Goal: Task Accomplishment & Management: Complete application form

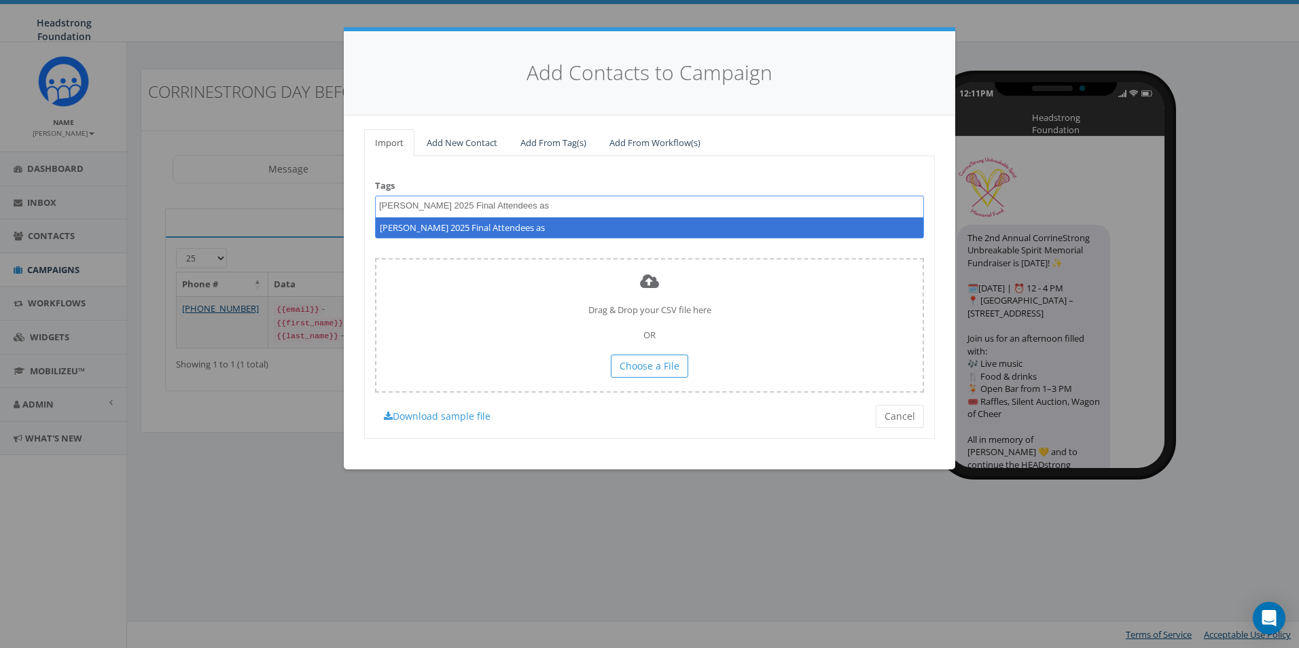
select select
type textarea "[PERSON_NAME] 2025 Final Attendees as of [DATE] 10_3_25"
select select "[PERSON_NAME] 2025 Final Attendees as of [DATE] 10_3_25"
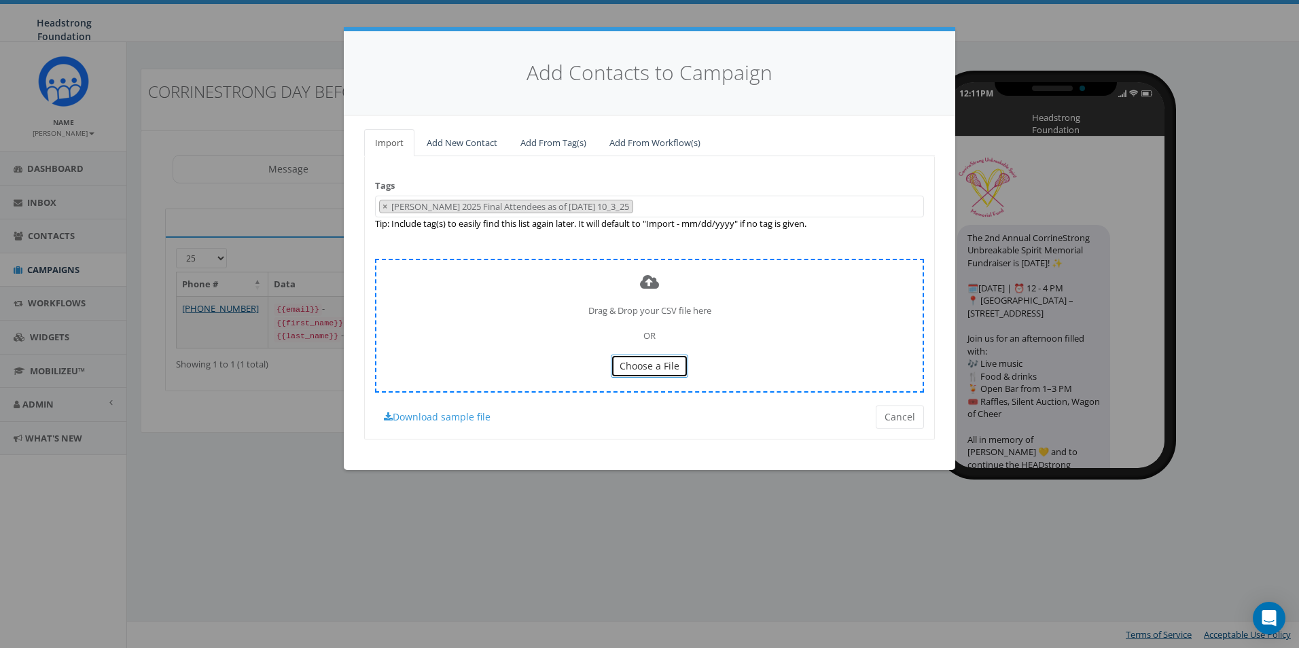
click at [633, 357] on button "Choose a File" at bounding box center [649, 366] width 77 height 23
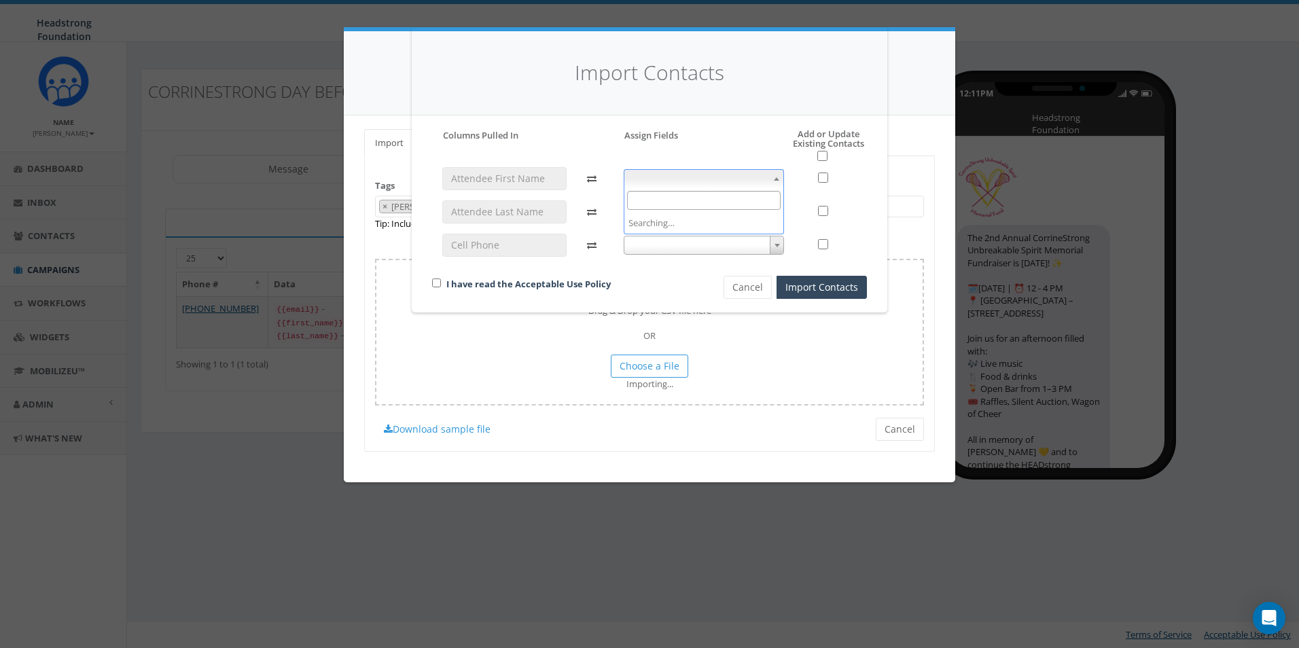
click at [628, 173] on span at bounding box center [704, 178] width 161 height 19
select select "first_name"
click at [673, 215] on span at bounding box center [704, 211] width 161 height 19
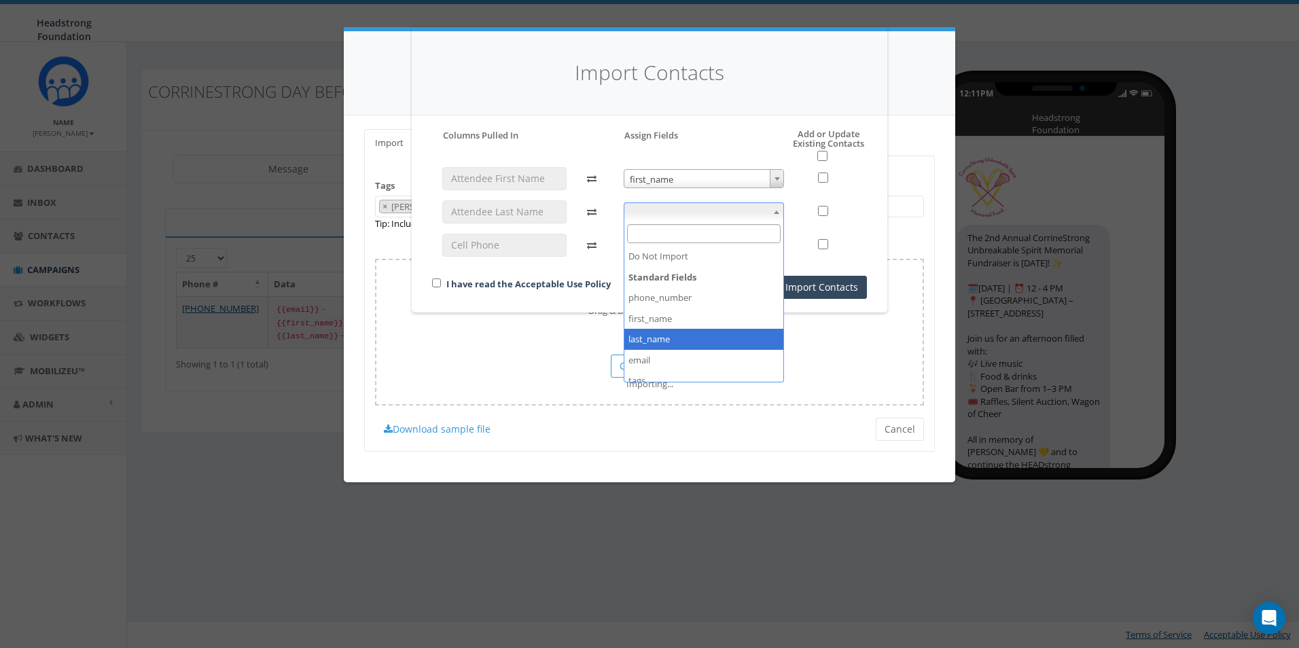
select select "last_name"
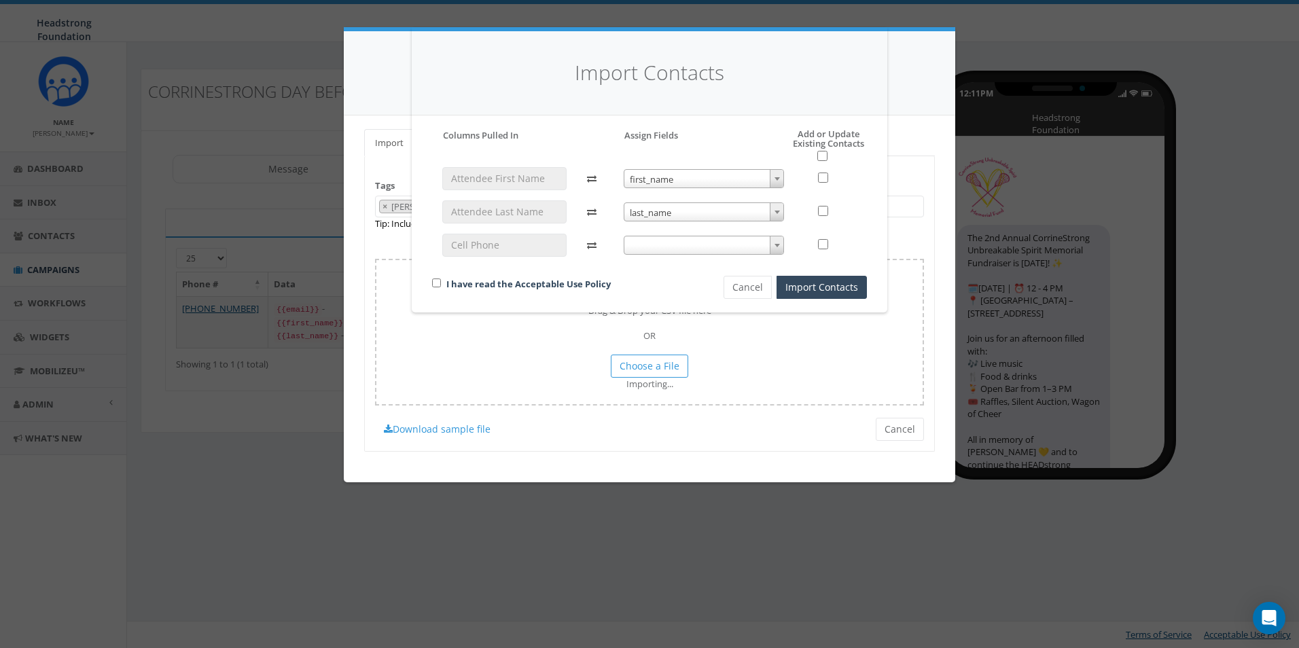
click at [664, 243] on span at bounding box center [704, 245] width 161 height 19
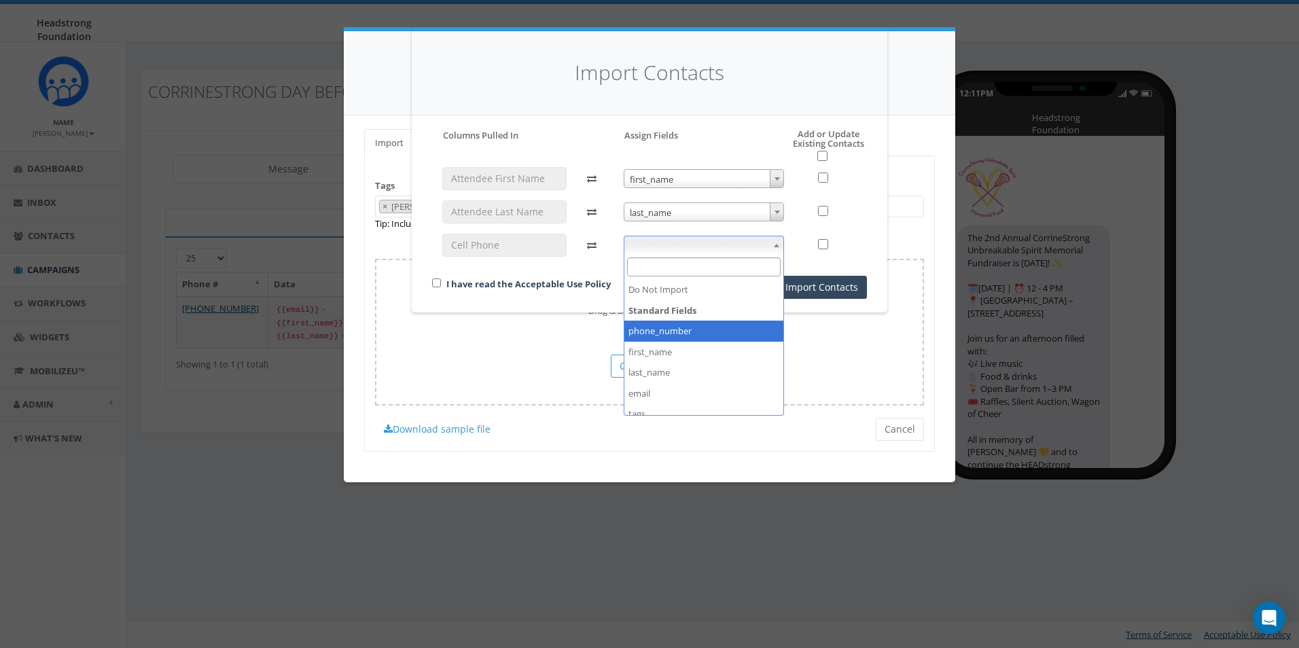
select select "phone_number"
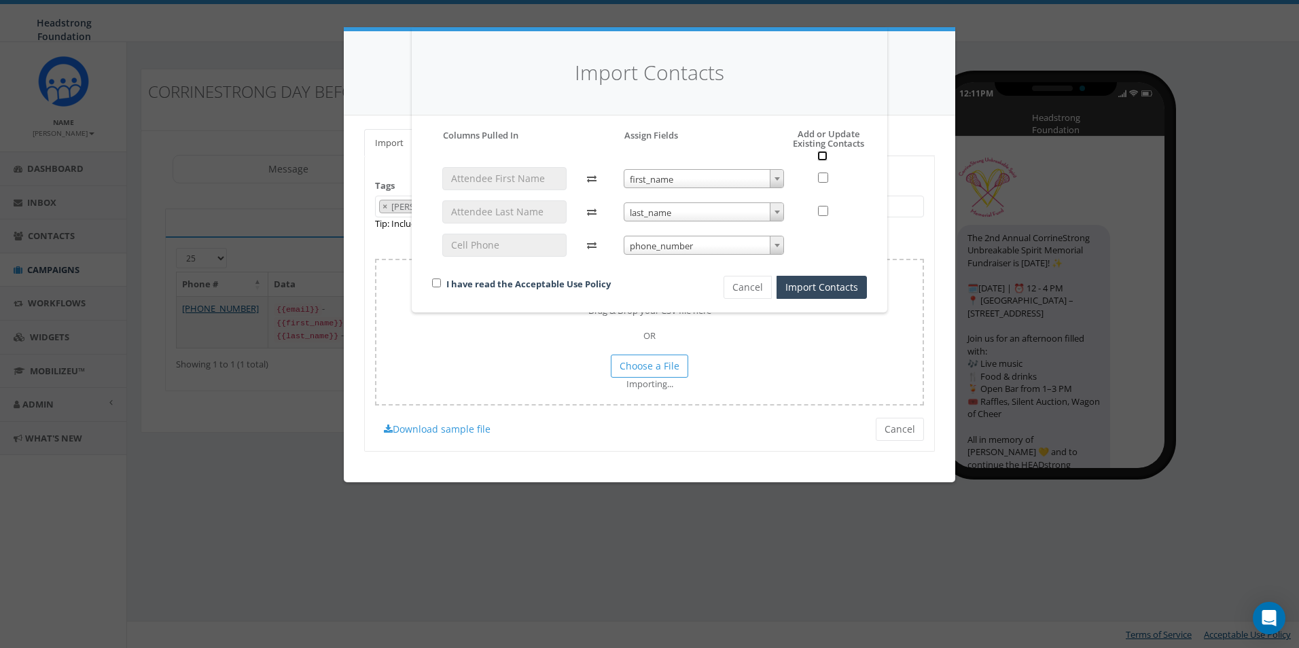
click at [821, 152] on input "checkbox" at bounding box center [822, 156] width 10 height 10
checkbox input "true"
click at [443, 279] on div "I have read the Acceptable Use Policy" at bounding box center [555, 285] width 266 height 18
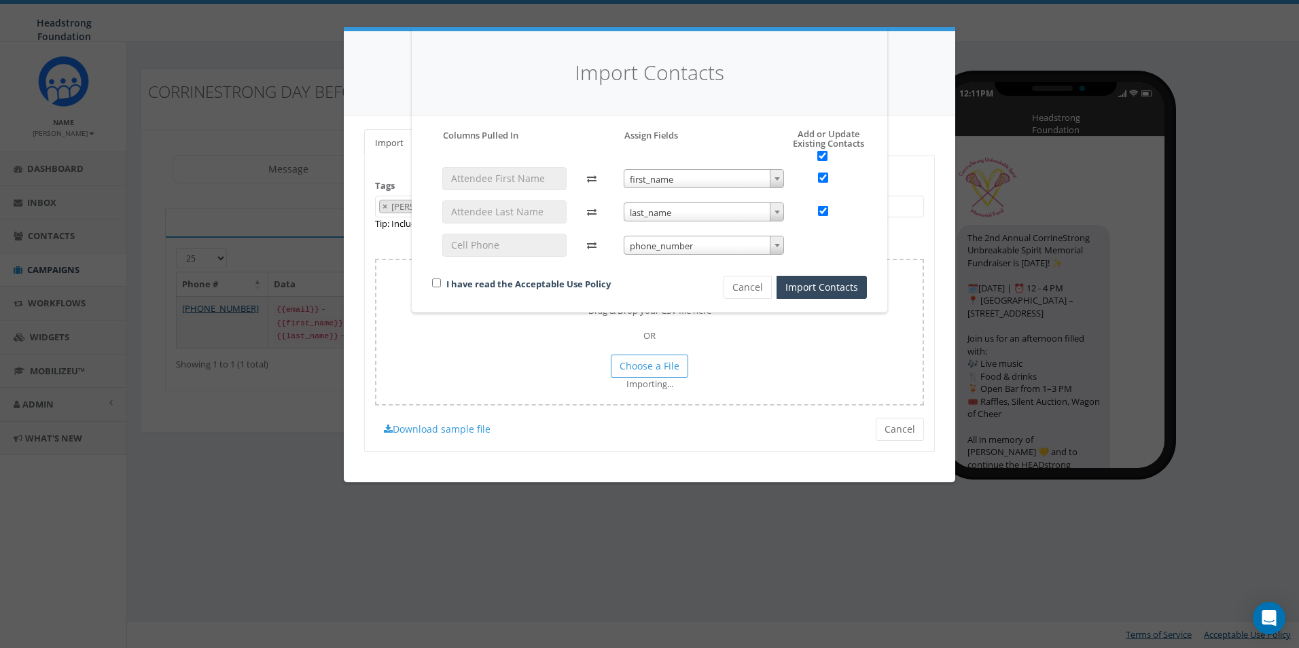
click at [442, 285] on div "I have read the Acceptable Use Policy" at bounding box center [555, 285] width 266 height 18
drag, startPoint x: 438, startPoint y: 283, endPoint x: 445, endPoint y: 283, distance: 6.8
click at [438, 283] on input "checkbox" at bounding box center [436, 283] width 9 height 9
checkbox input "true"
click at [828, 297] on button "Import Contacts" at bounding box center [822, 287] width 90 height 23
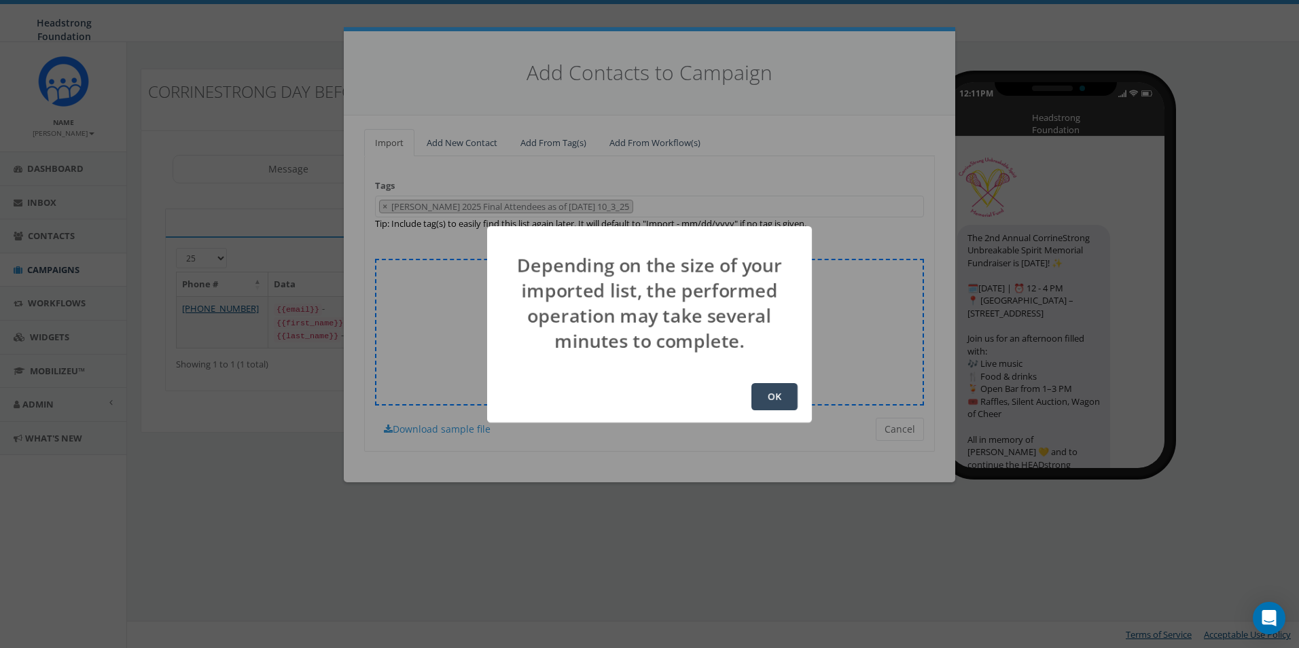
click at [765, 387] on button "OK" at bounding box center [774, 396] width 46 height 27
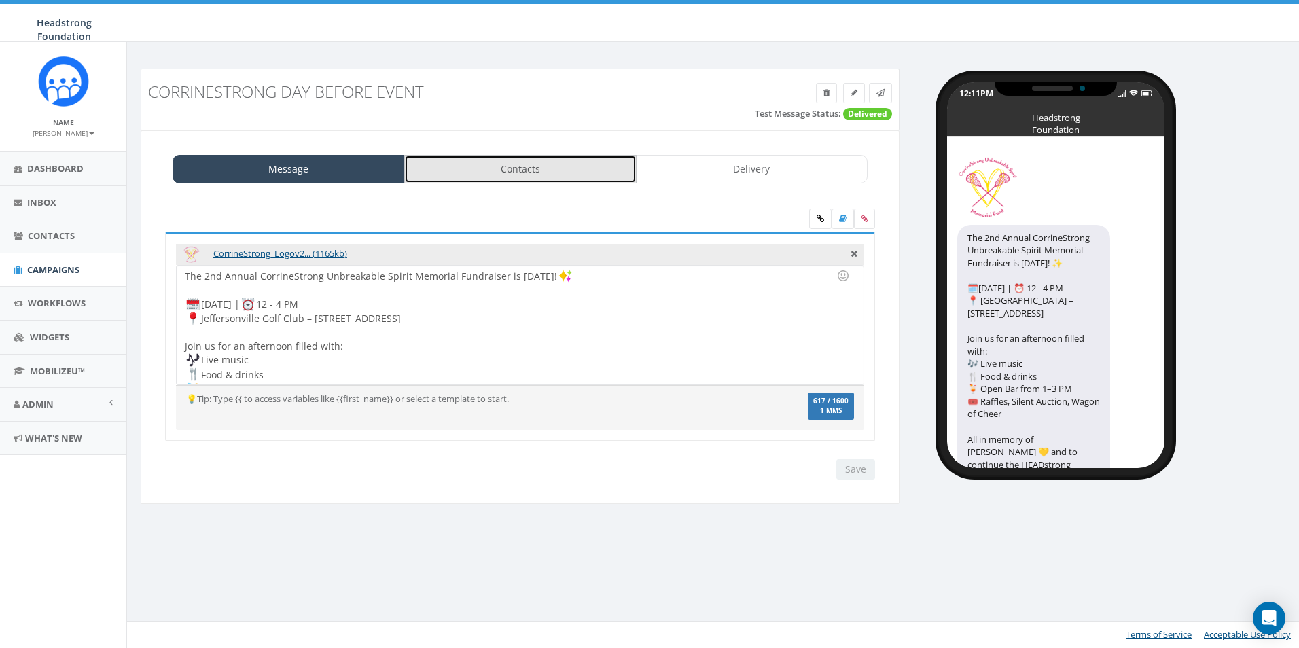
click at [483, 158] on link "Contacts" at bounding box center [520, 169] width 232 height 29
click at [454, 168] on link "Contacts" at bounding box center [520, 169] width 232 height 29
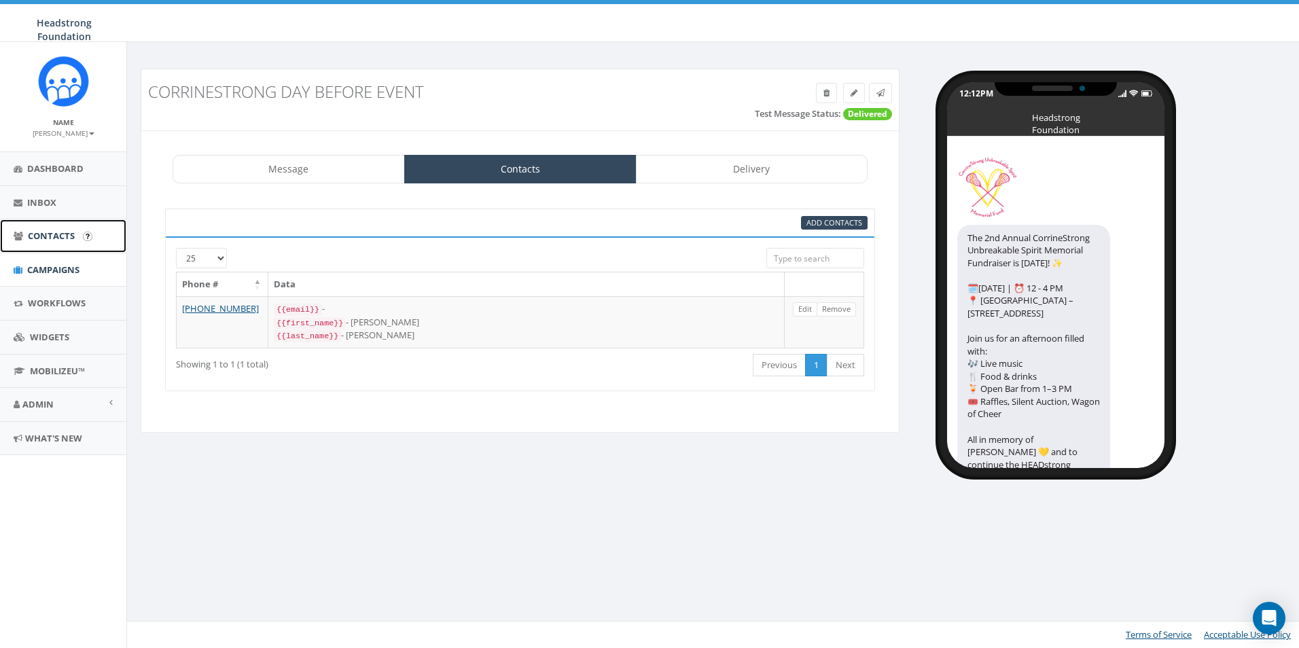
click at [52, 241] on span "Contacts" at bounding box center [51, 236] width 47 height 12
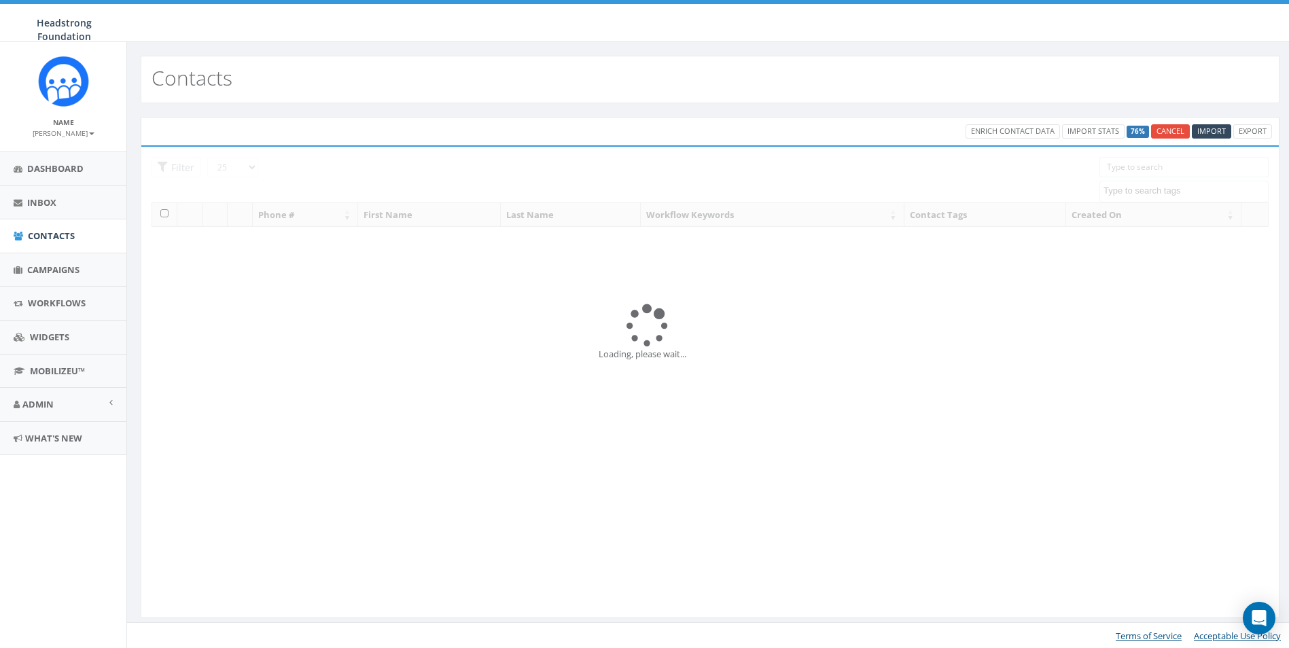
select select
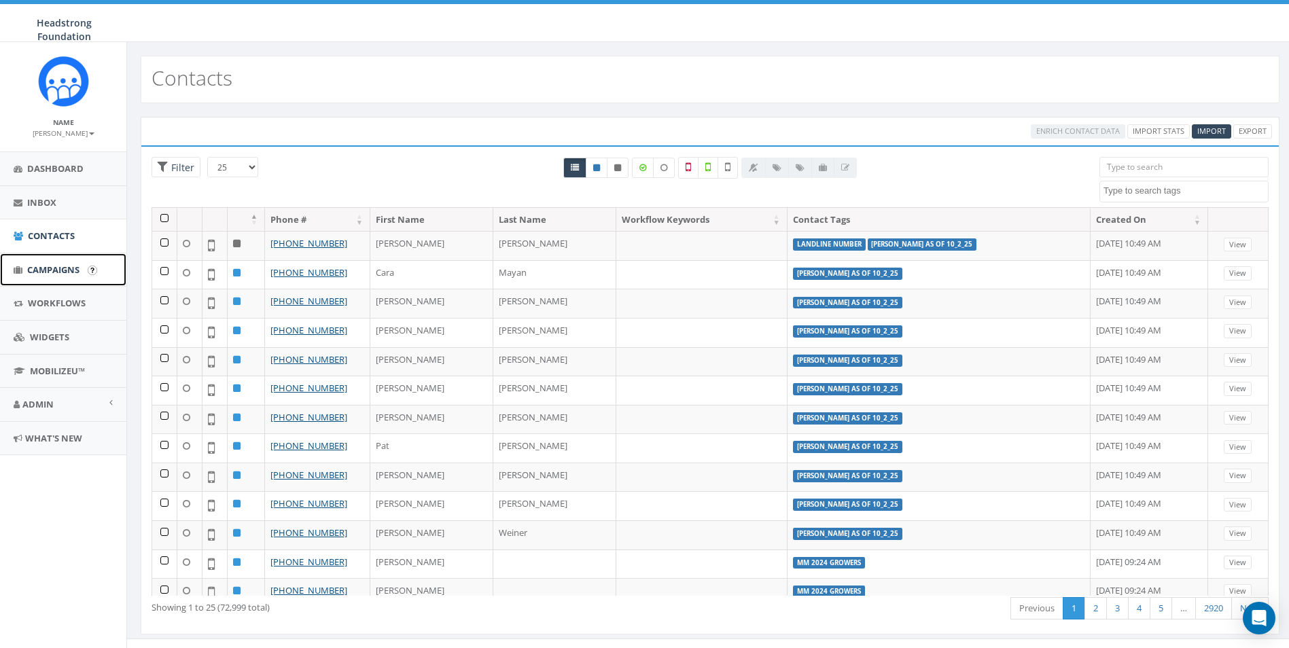
click at [53, 279] on link "Campaigns" at bounding box center [63, 269] width 126 height 33
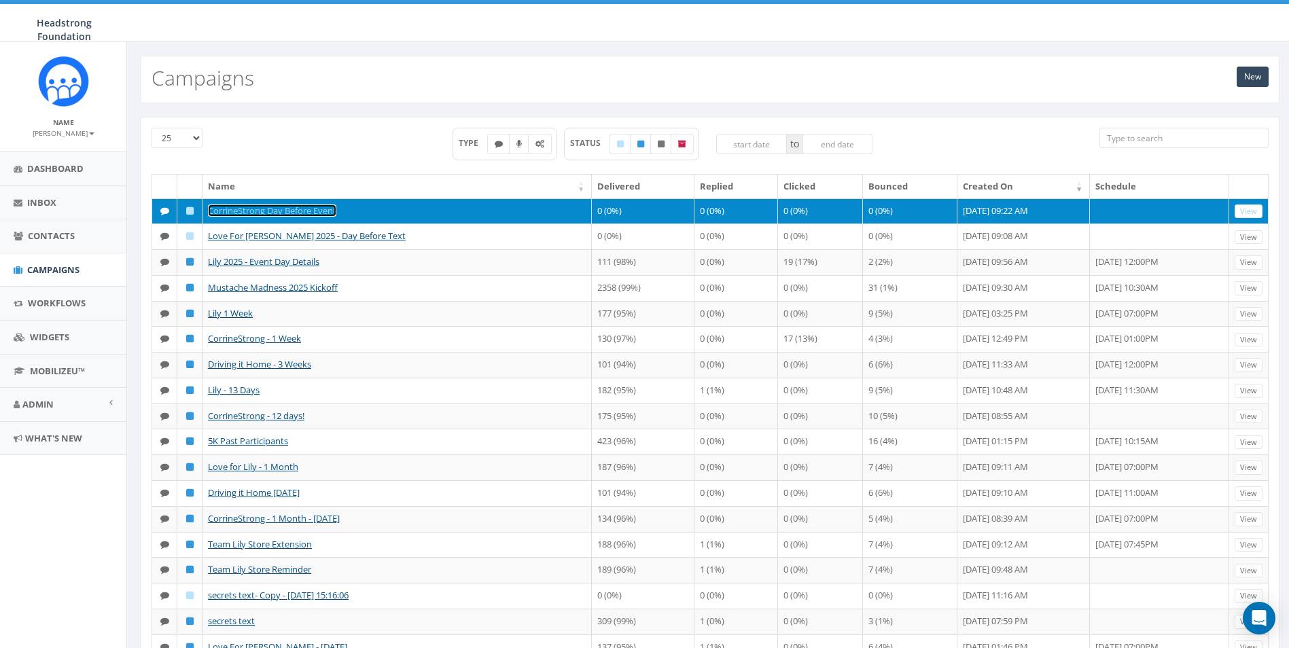
click at [304, 209] on link "CorrineStrong Day Before Event" at bounding box center [272, 211] width 128 height 12
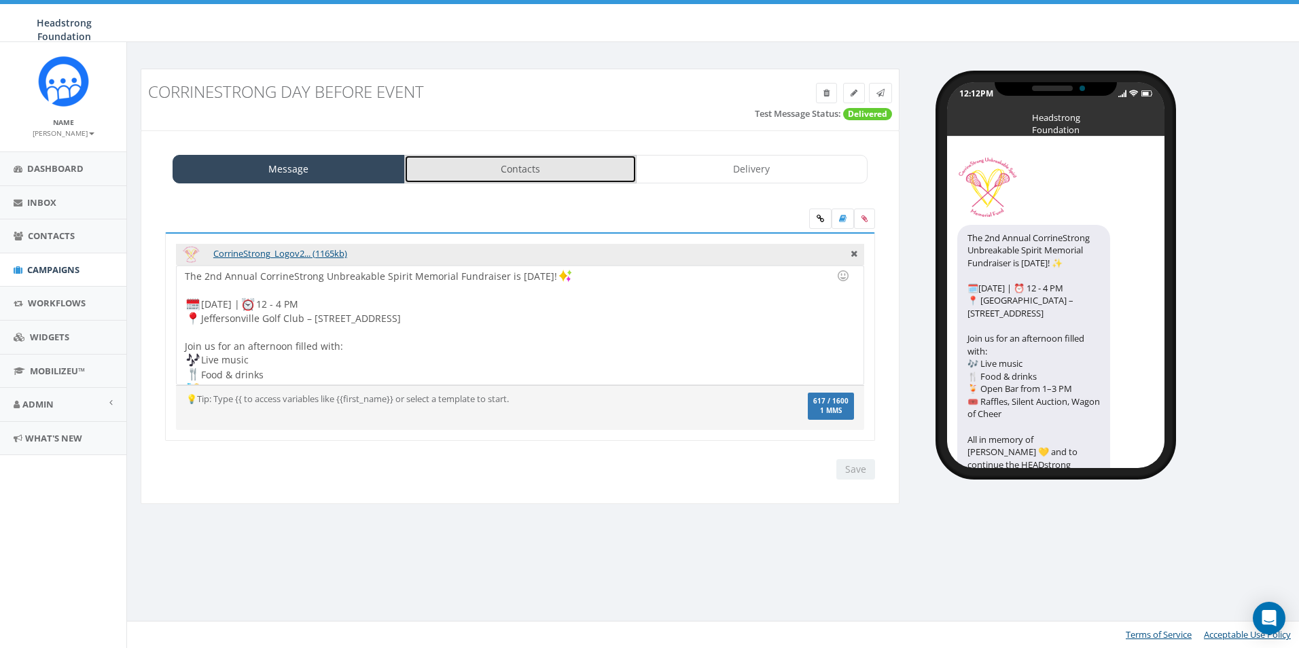
click at [589, 171] on link "Contacts" at bounding box center [520, 169] width 232 height 29
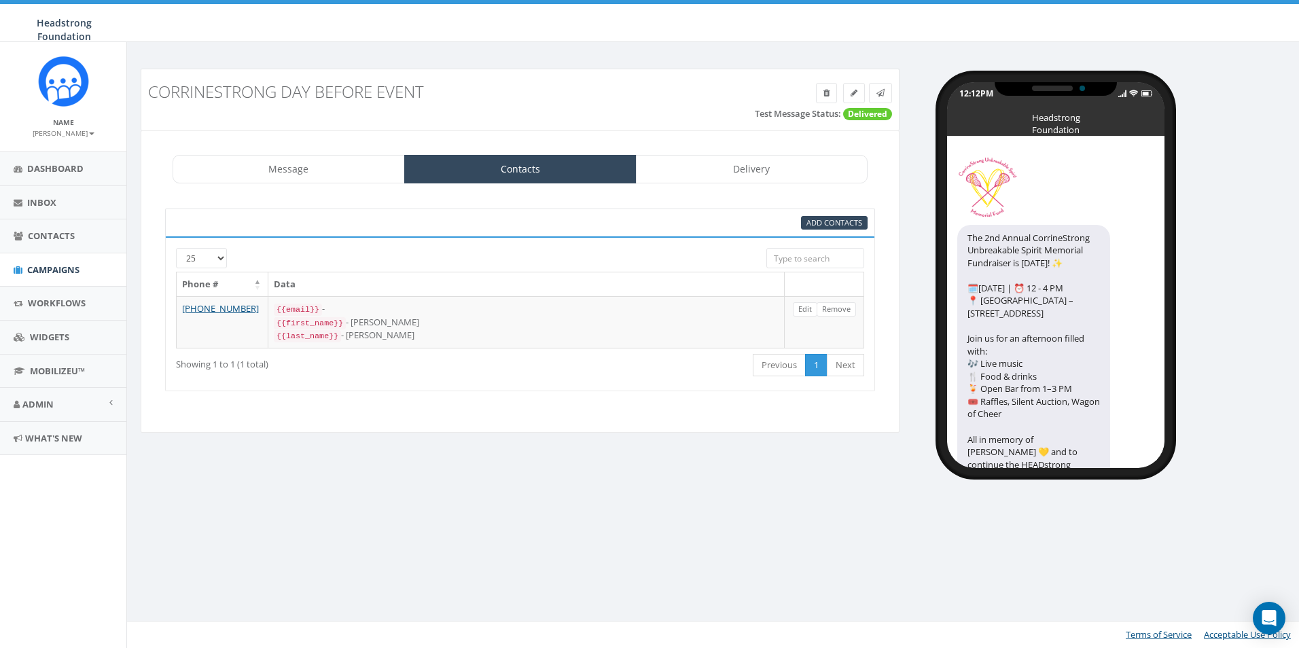
click at [811, 231] on div "Add Contacts" at bounding box center [520, 223] width 710 height 29
click at [815, 224] on span "Add Contacts" at bounding box center [834, 222] width 56 height 10
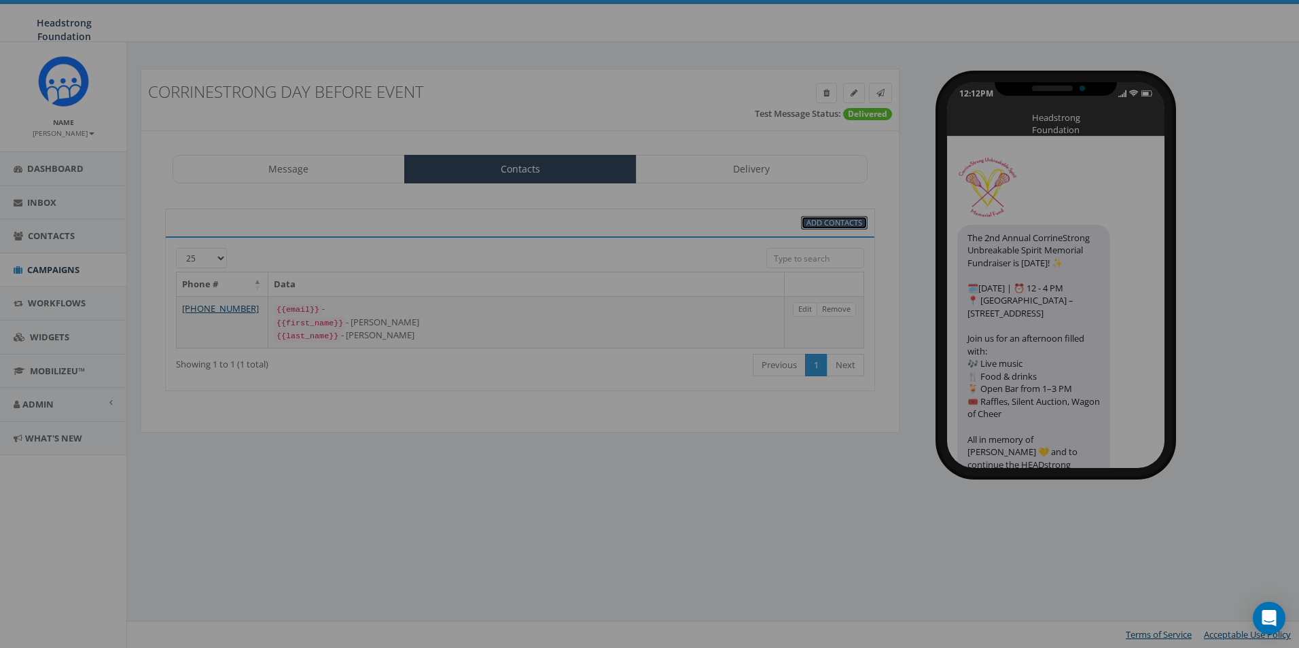
select select
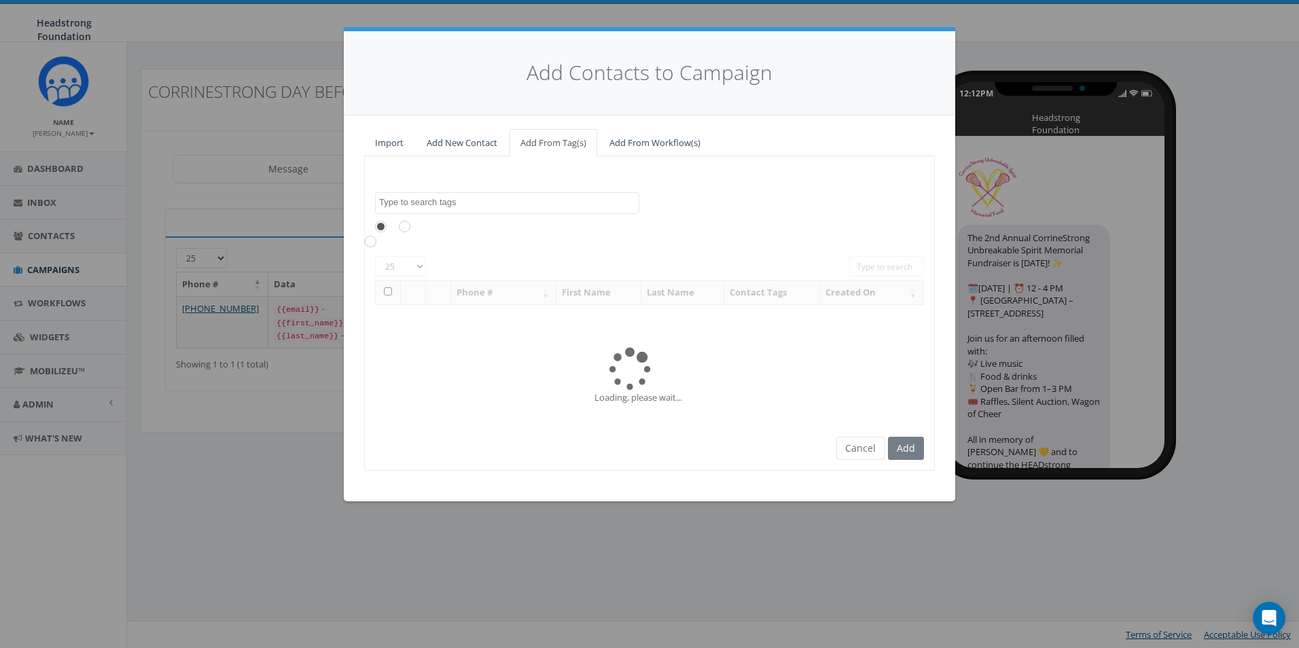
click at [537, 198] on textarea "Search" at bounding box center [509, 202] width 260 height 12
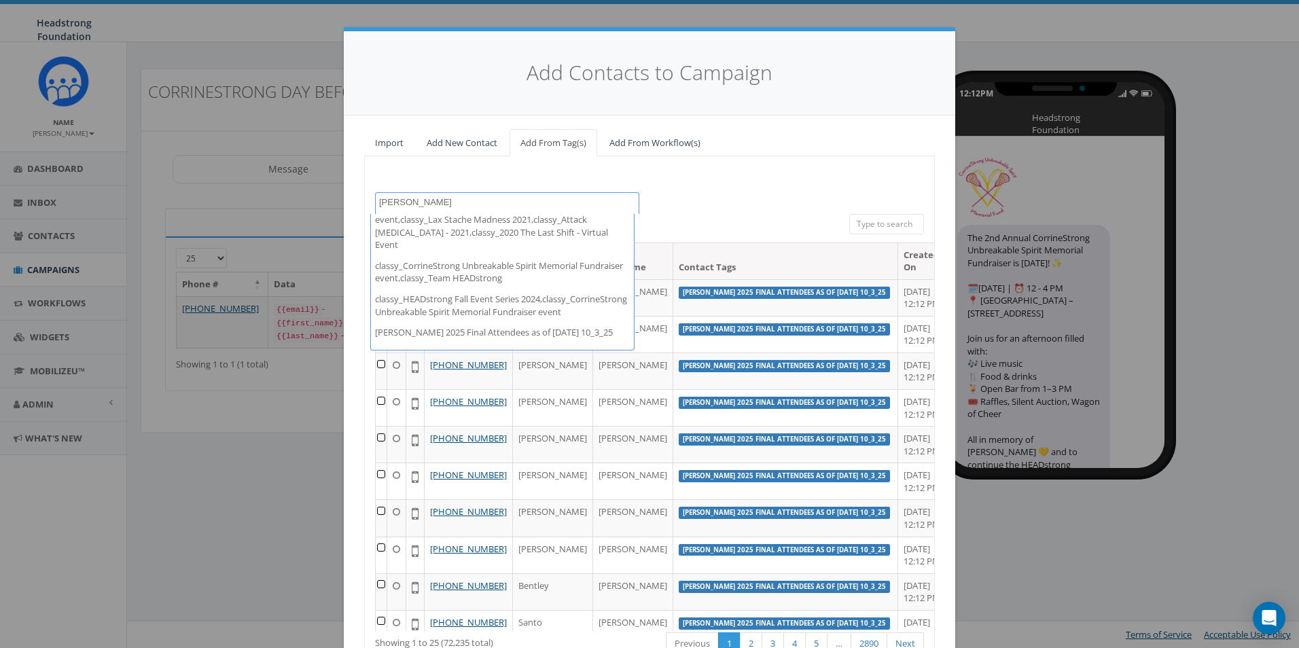
scroll to position [356, 0]
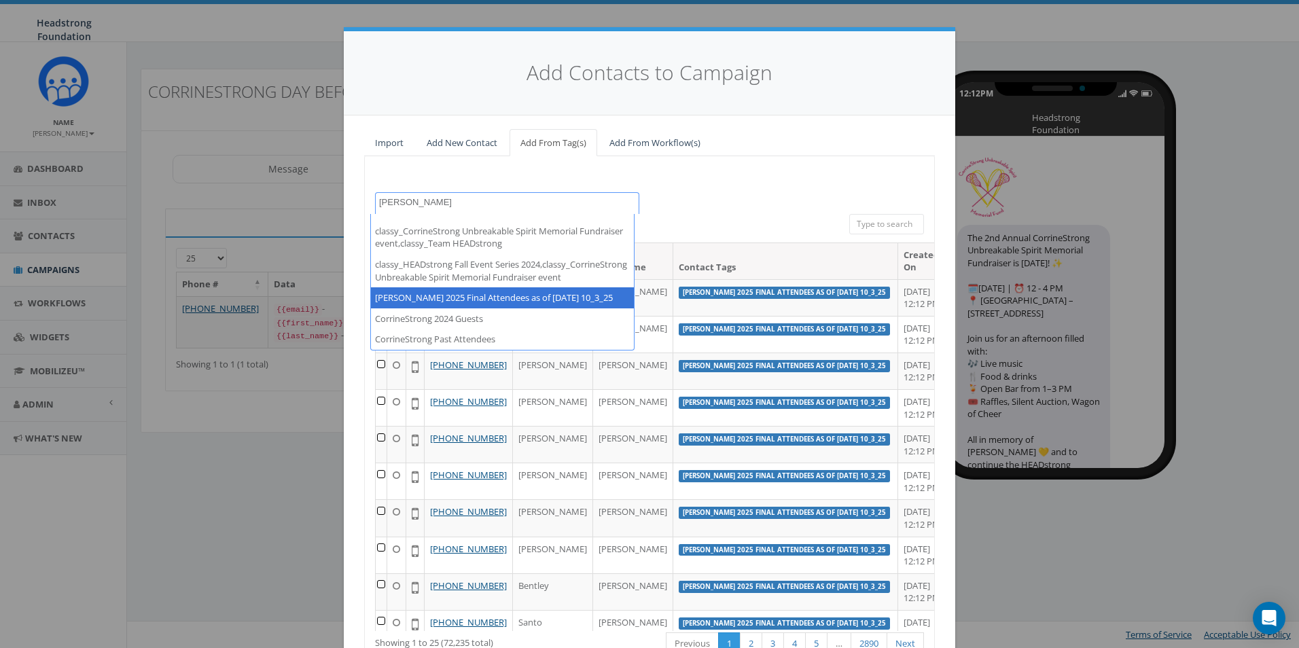
type textarea "corrine"
select select "[PERSON_NAME] 2025 Final Attendees as of [DATE] 10_3_25"
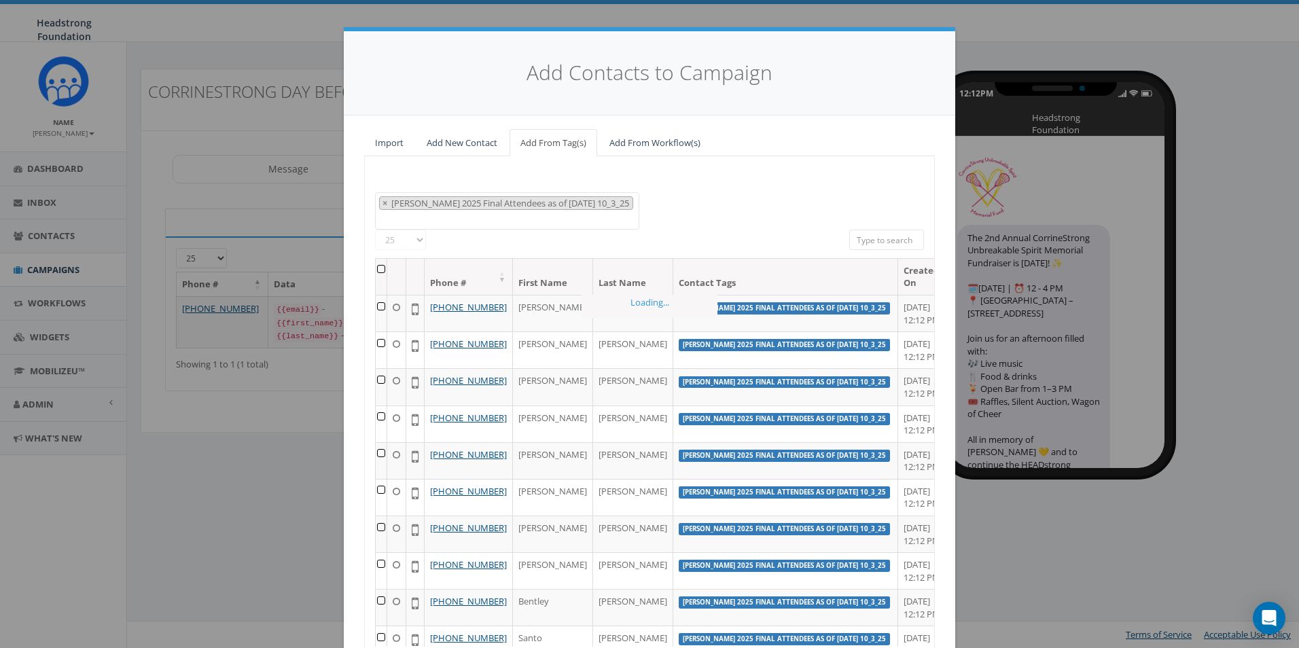
scroll to position [10713, 0]
click at [380, 259] on th at bounding box center [382, 277] width 12 height 36
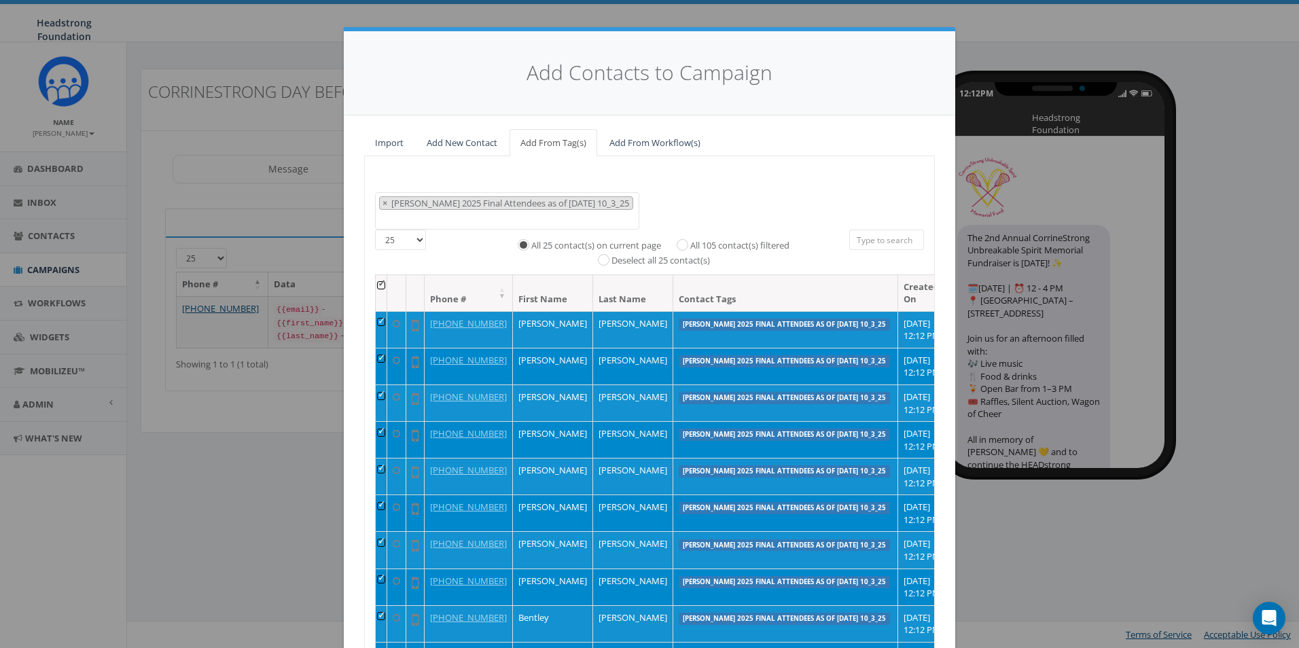
click at [703, 239] on label "All 105 contact(s) filtered" at bounding box center [739, 246] width 99 height 14
click at [690, 239] on input "All 105 contact(s) filtered" at bounding box center [685, 243] width 9 height 9
radio input "true"
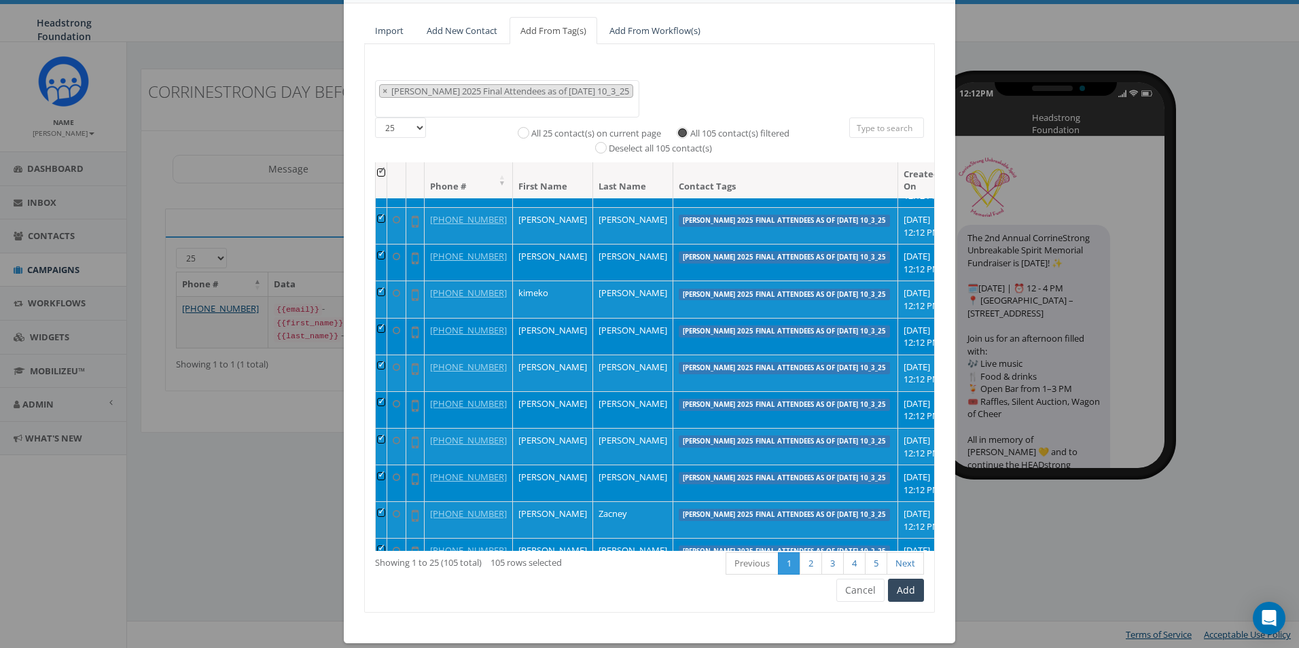
scroll to position [679, 0]
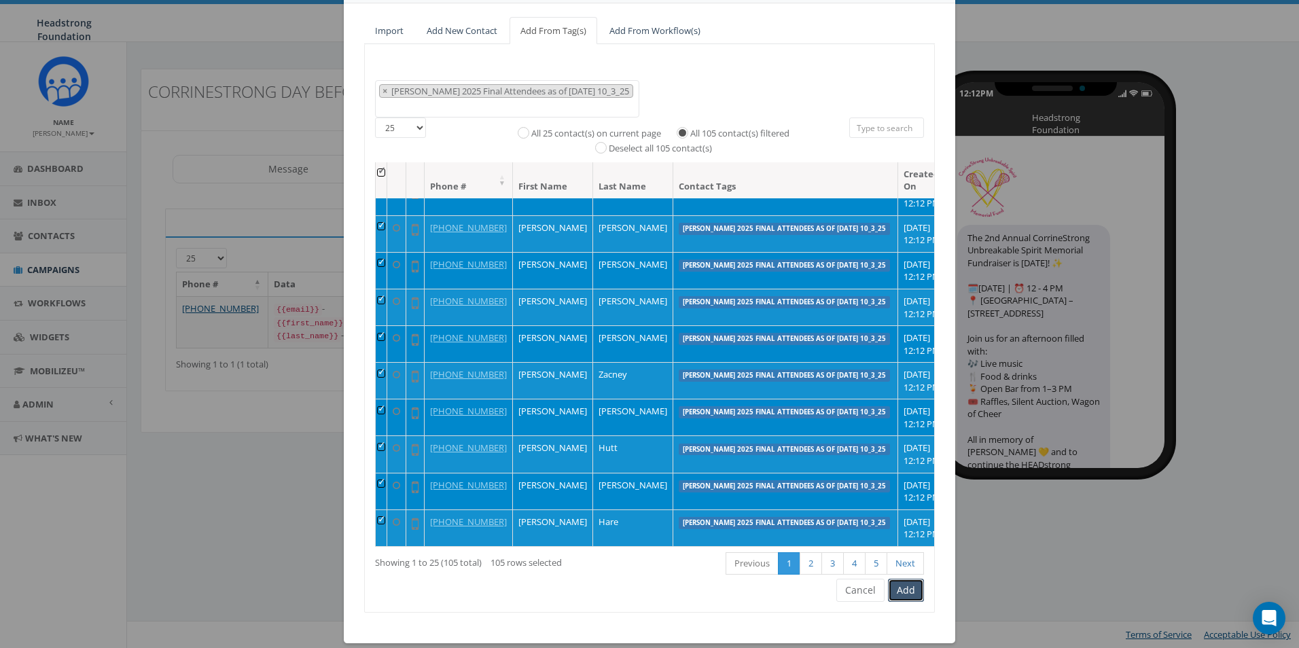
click at [906, 579] on button "Add" at bounding box center [906, 590] width 36 height 23
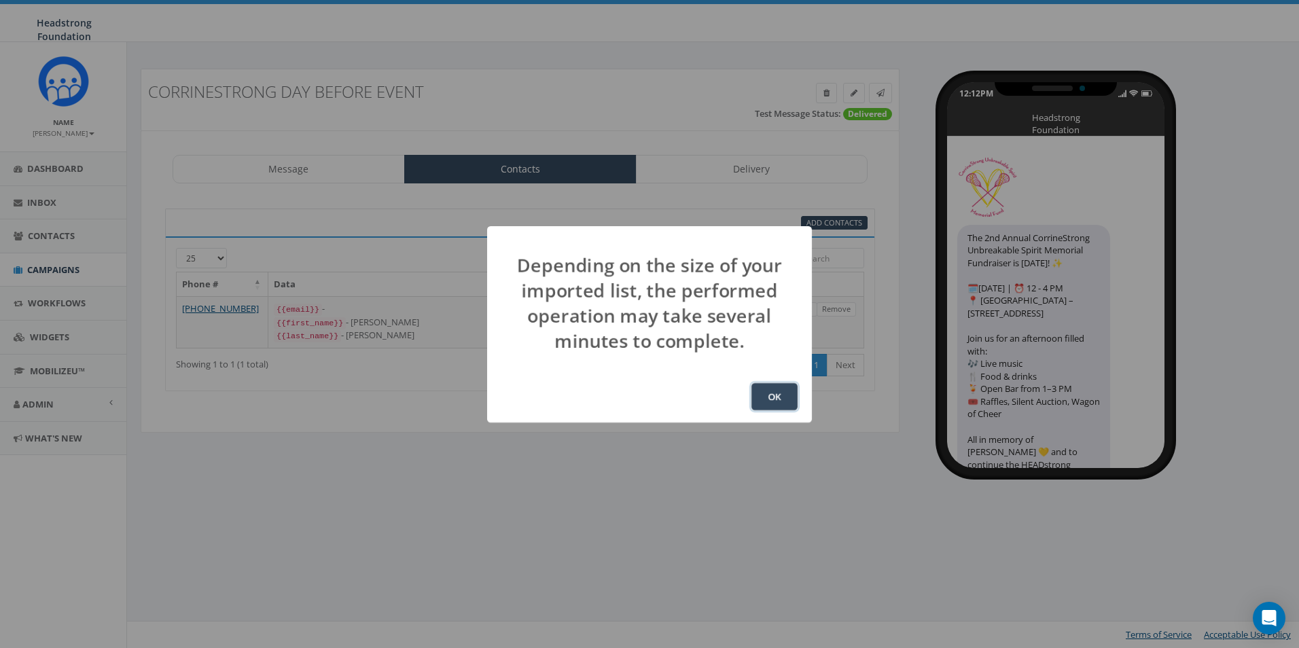
click at [792, 394] on button "OK" at bounding box center [774, 396] width 46 height 27
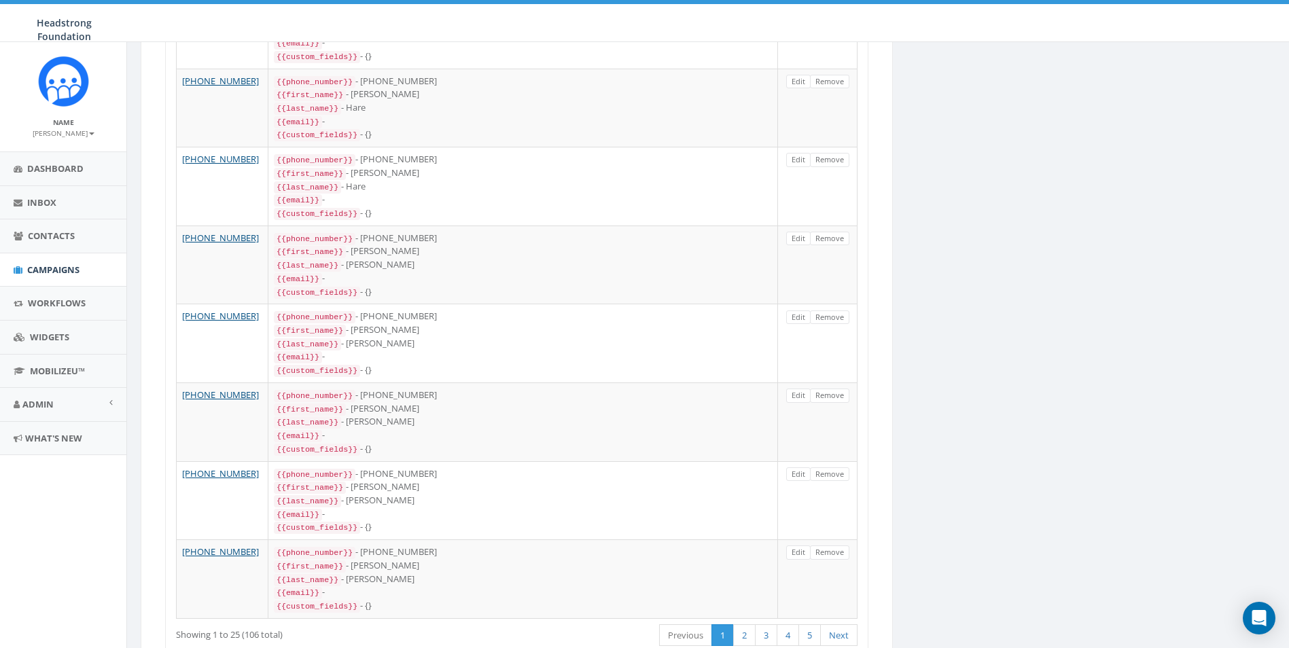
scroll to position [1642, 0]
click at [813, 624] on link "5" at bounding box center [809, 635] width 22 height 22
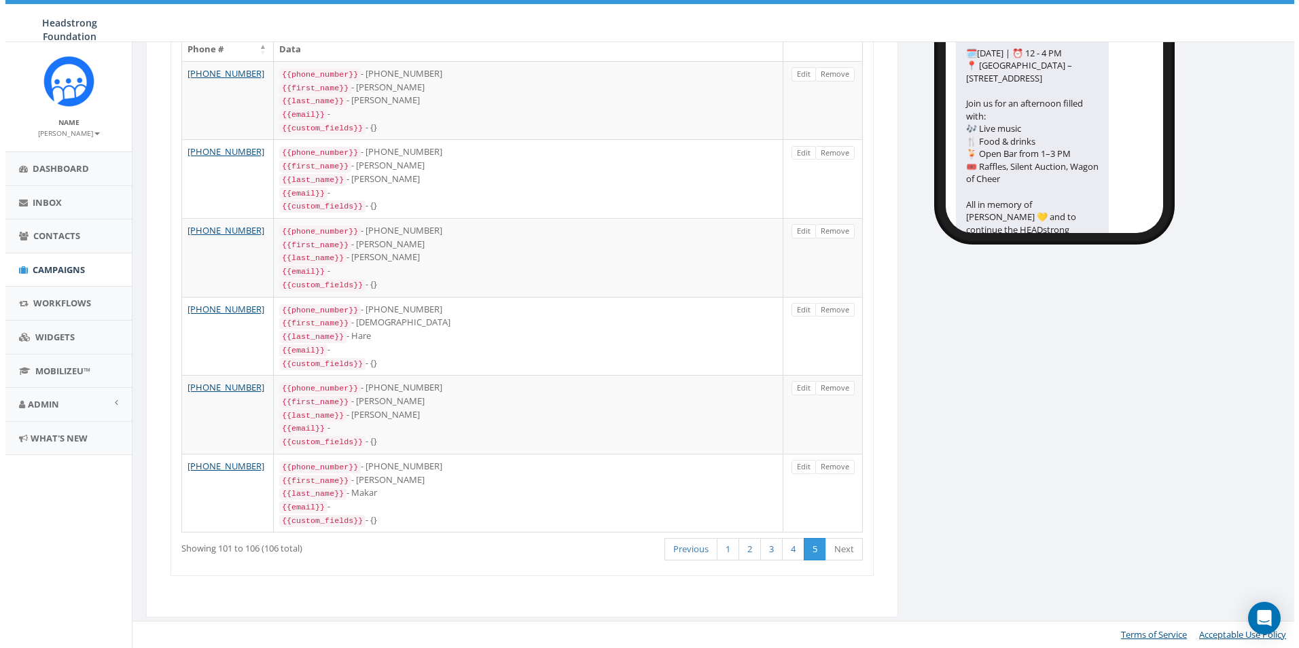
scroll to position [0, 0]
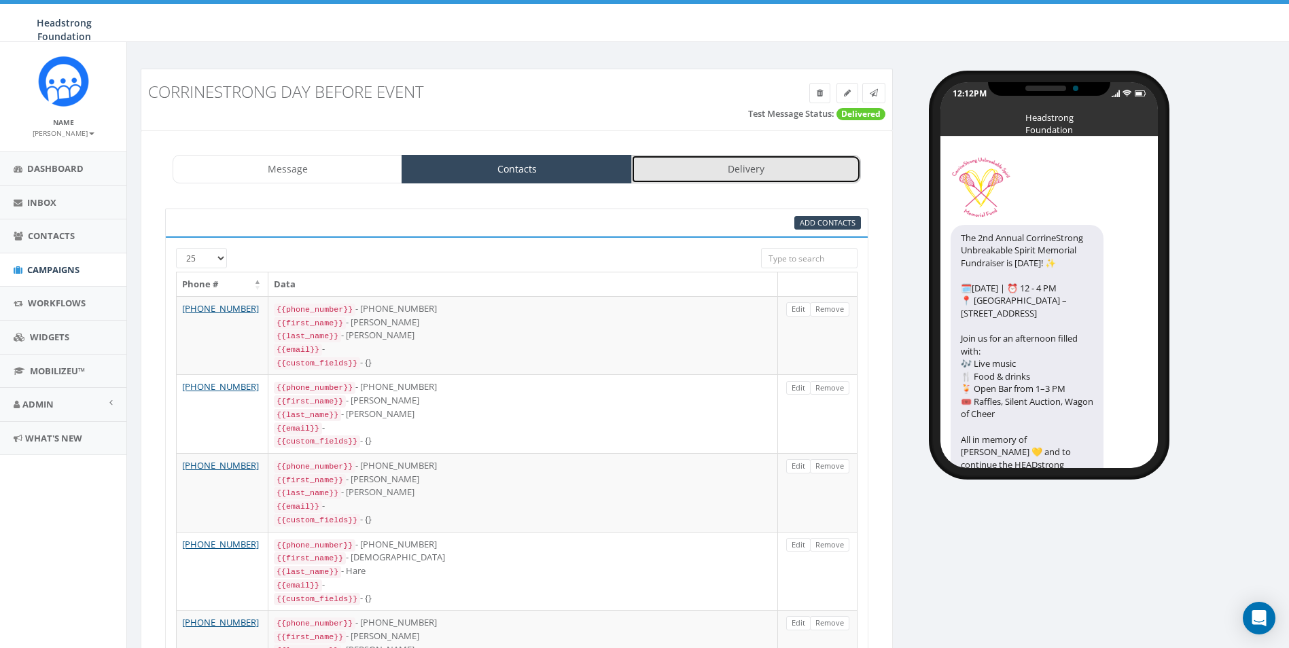
click at [792, 162] on link "Delivery" at bounding box center [746, 169] width 230 height 29
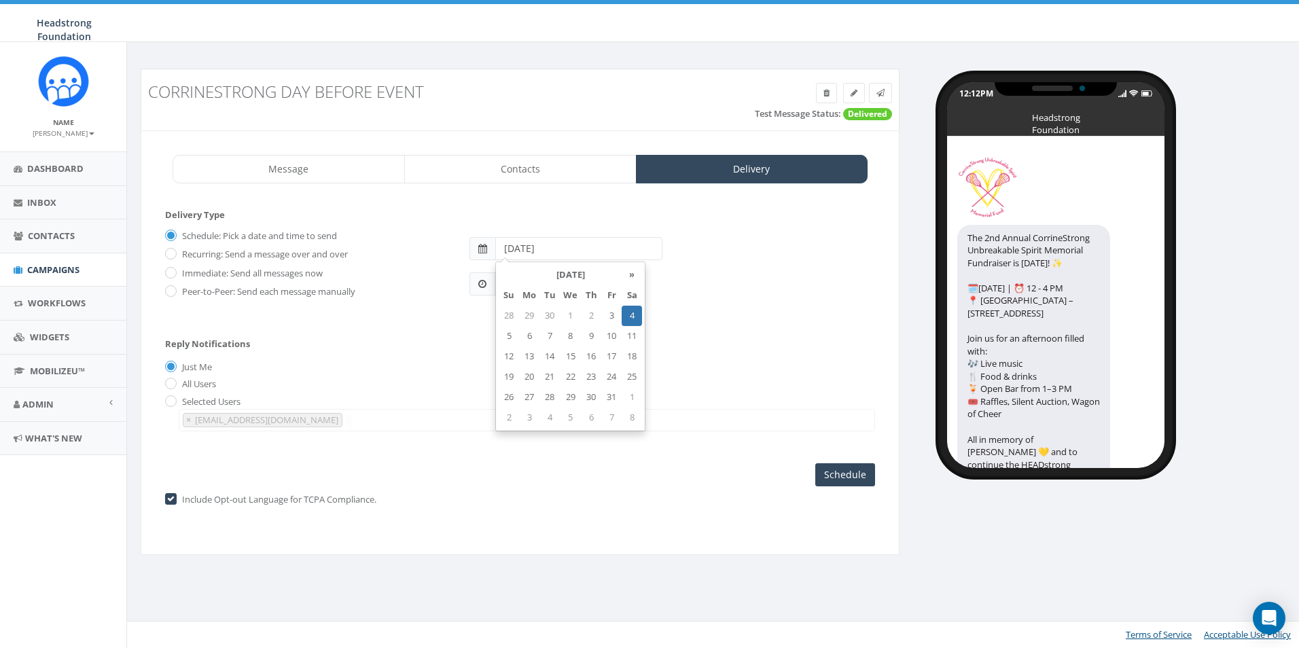
click at [542, 254] on input "2025-10-04" at bounding box center [578, 248] width 167 height 23
click at [605, 317] on td "3" at bounding box center [611, 316] width 20 height 20
type input "2025-10-03"
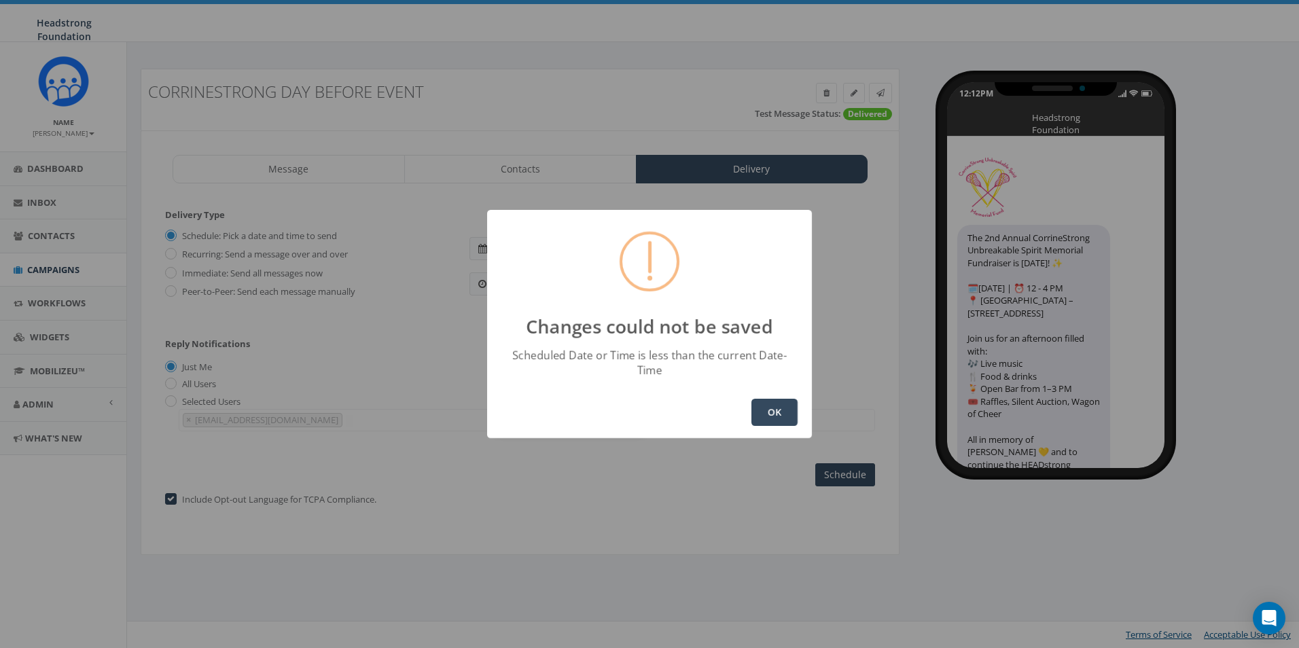
click at [764, 409] on button "OK" at bounding box center [774, 412] width 46 height 27
click at [773, 404] on button "OK" at bounding box center [774, 412] width 46 height 27
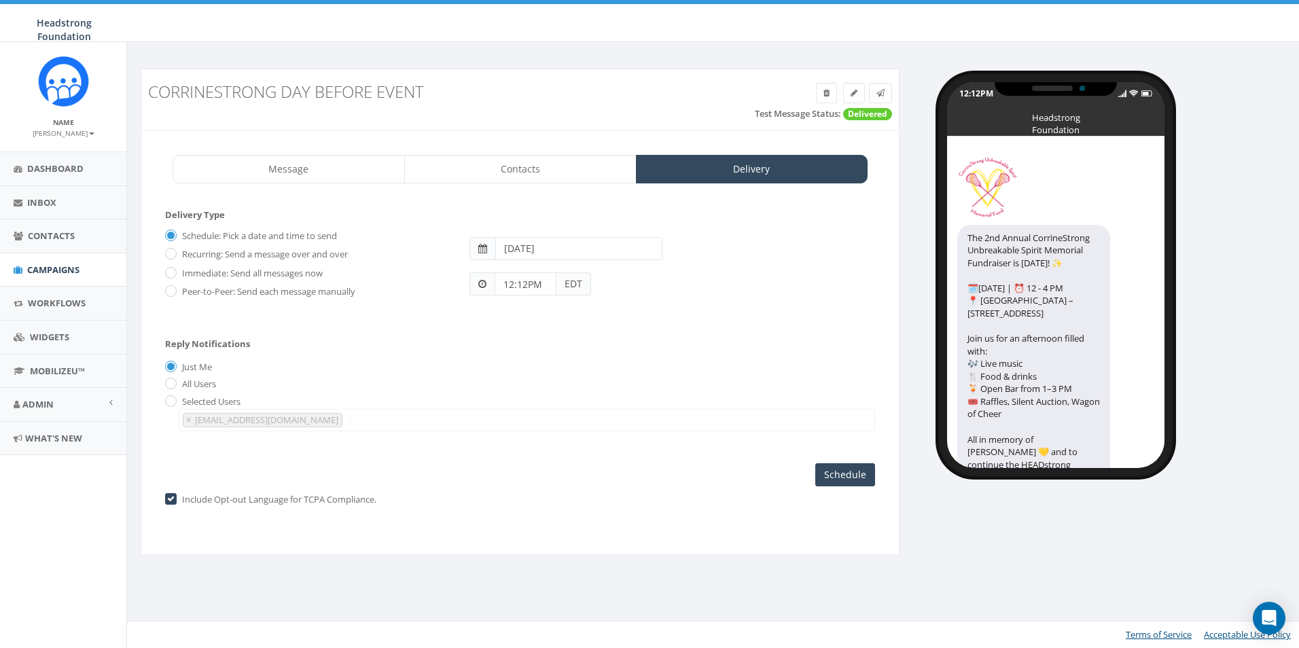
click at [524, 289] on input "12:12PM" at bounding box center [526, 283] width 62 height 23
click at [570, 114] on div "1 2 3 4 5 6 7 8 9 10 11 12 00 05 10 15 20 25 30 35 40 45 50 55" at bounding box center [572, 167] width 136 height 136
click at [624, 173] on div "1 2 3 4 5 6 7 8 9 10 11 12 00 05 10 15 20 25 30 35 40 45 50 55" at bounding box center [572, 167] width 136 height 136
type input "12:16PM"
click at [514, 285] on input "12:16PM" at bounding box center [526, 283] width 62 height 23
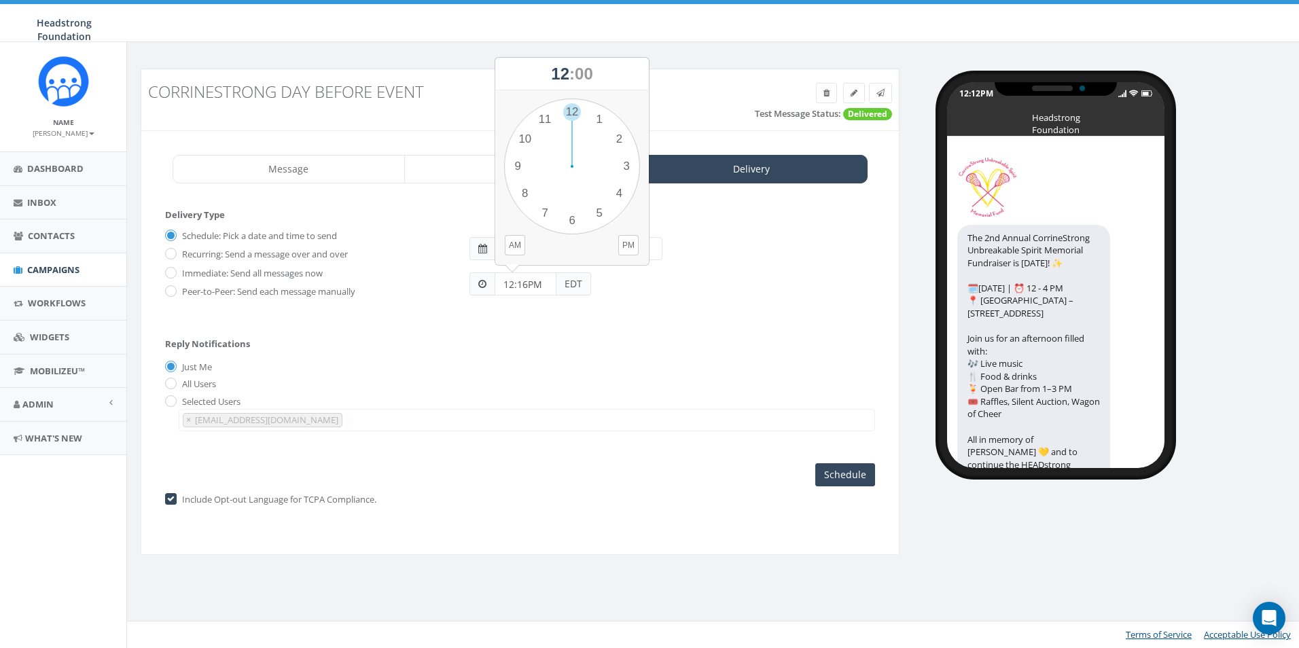
click at [625, 168] on div "1 2 3 4 5 6 7 8 9 10 11 12 00 05 10 15 20 25 30 35 40 45 50 55" at bounding box center [572, 167] width 136 height 136
click at [624, 248] on button "PM" at bounding box center [628, 245] width 20 height 20
click at [645, 376] on div "Reply Notifications Just Me All Users Selected Users finance@headstrong.org lca…" at bounding box center [520, 381] width 710 height 113
click at [845, 478] on input "Schedule" at bounding box center [845, 474] width 60 height 23
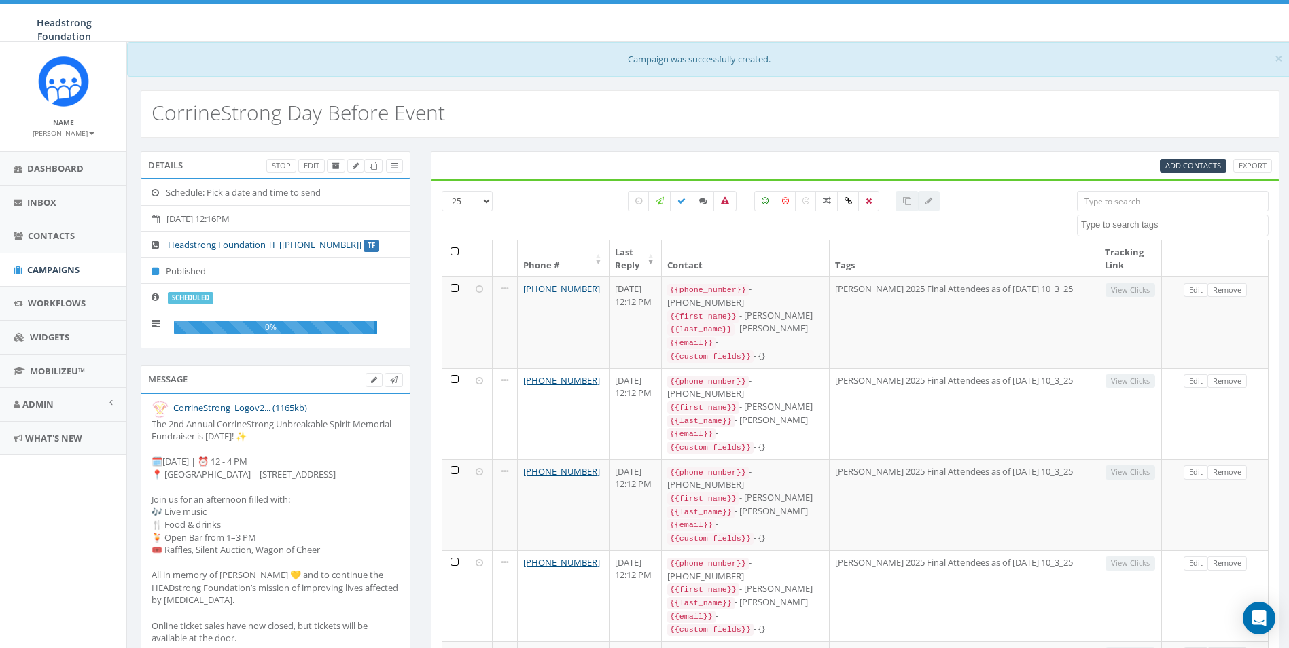
select select
